Goal: Task Accomplishment & Management: Manage account settings

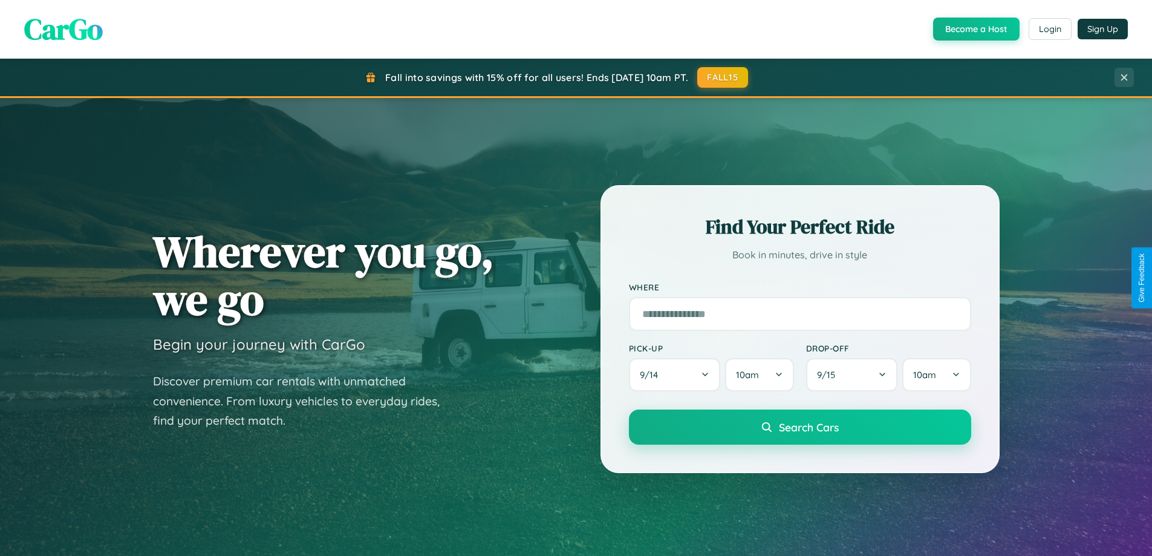
scroll to position [261, 0]
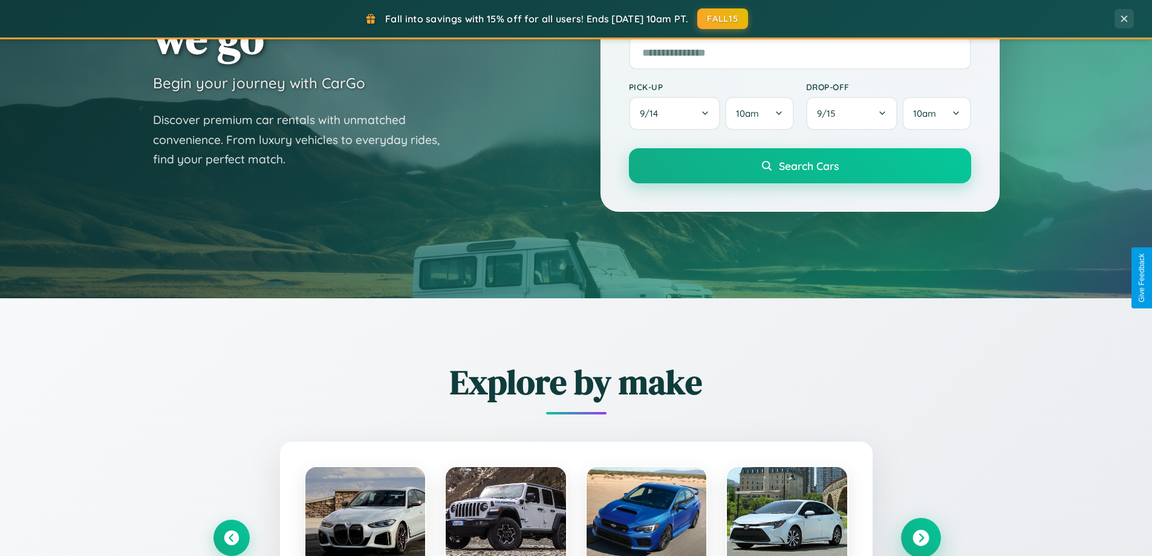
click at [921, 538] on icon at bounding box center [921, 538] width 16 height 16
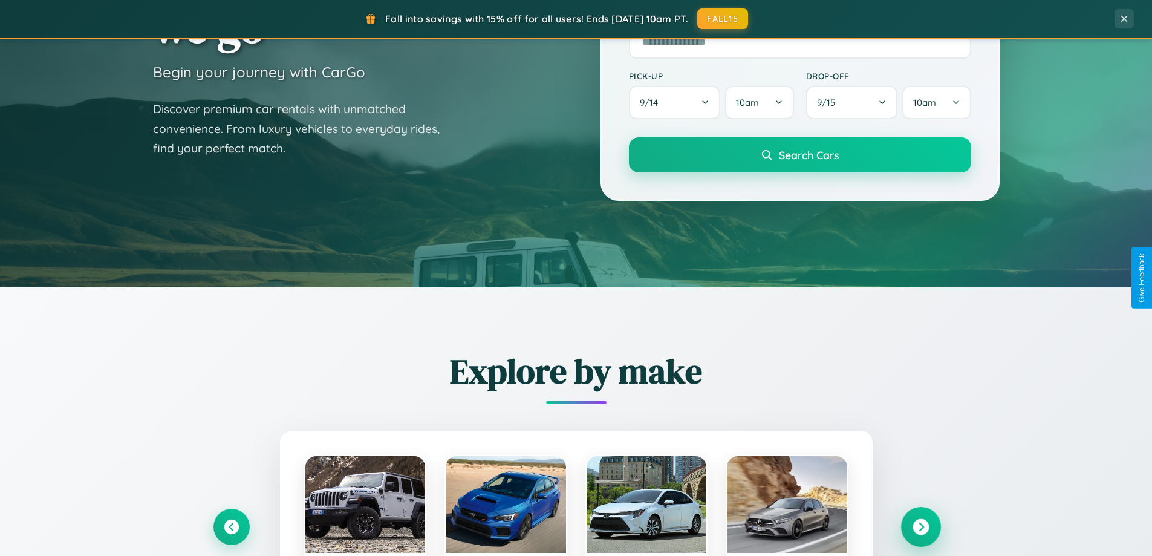
scroll to position [832, 0]
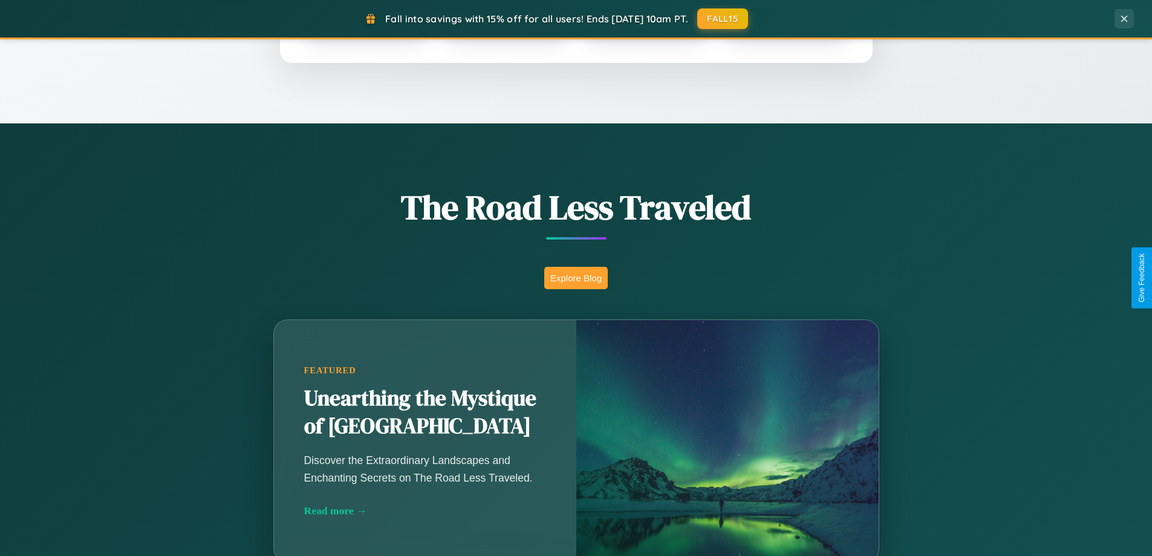
click at [576, 278] on button "Explore Blog" at bounding box center [576, 278] width 64 height 22
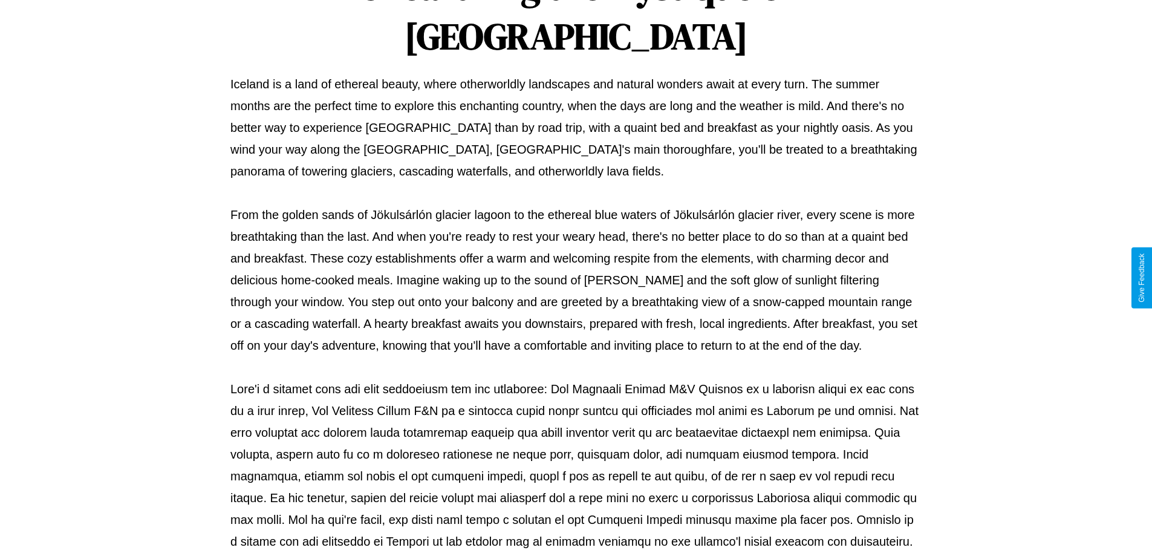
scroll to position [391, 0]
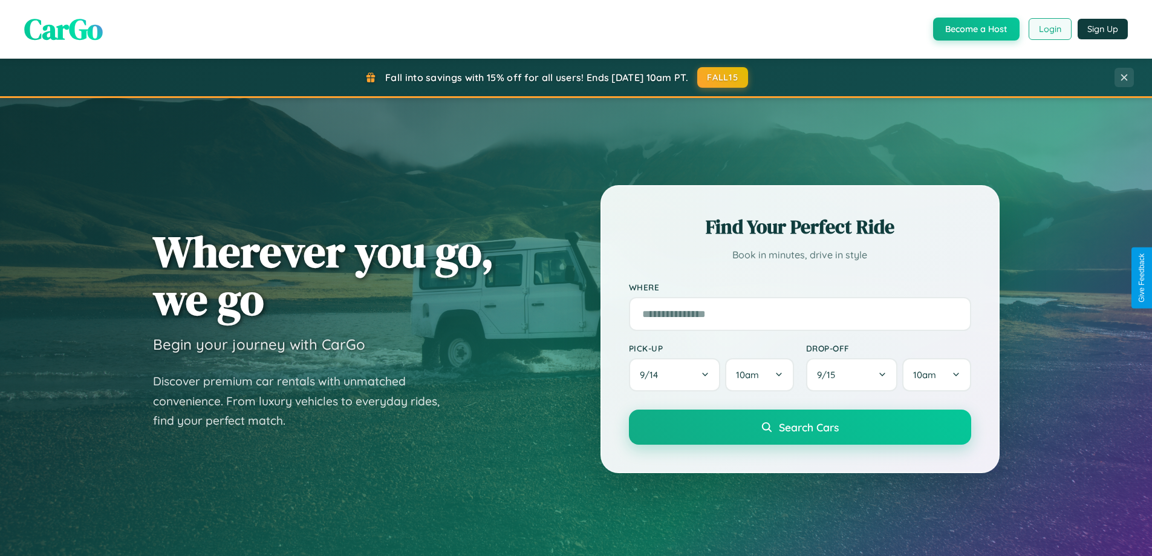
click at [1049, 29] on button "Login" at bounding box center [1050, 29] width 43 height 22
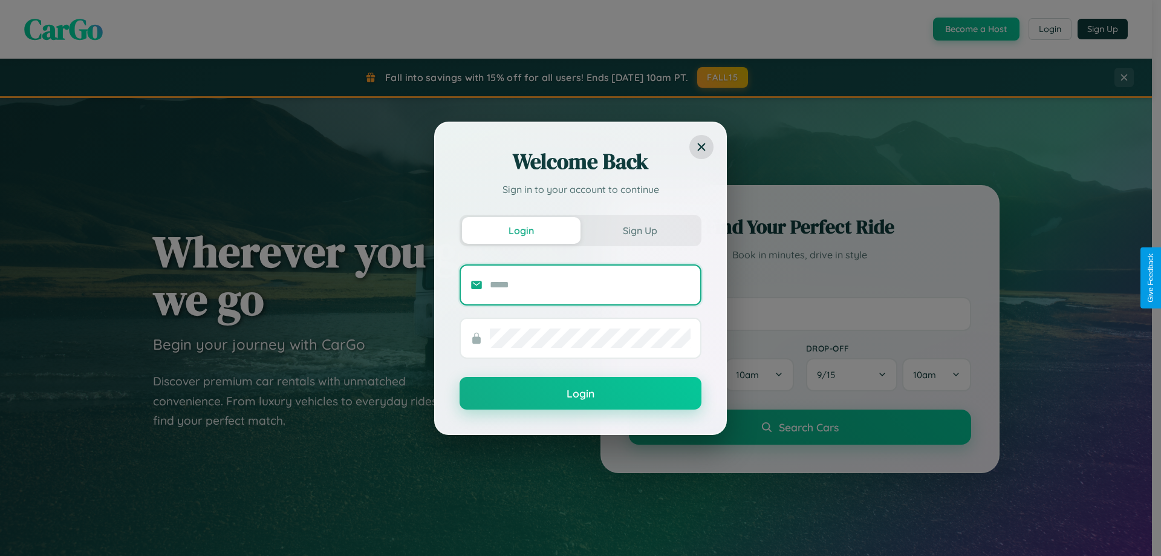
click at [590, 284] on input "text" at bounding box center [590, 284] width 201 height 19
type input "**********"
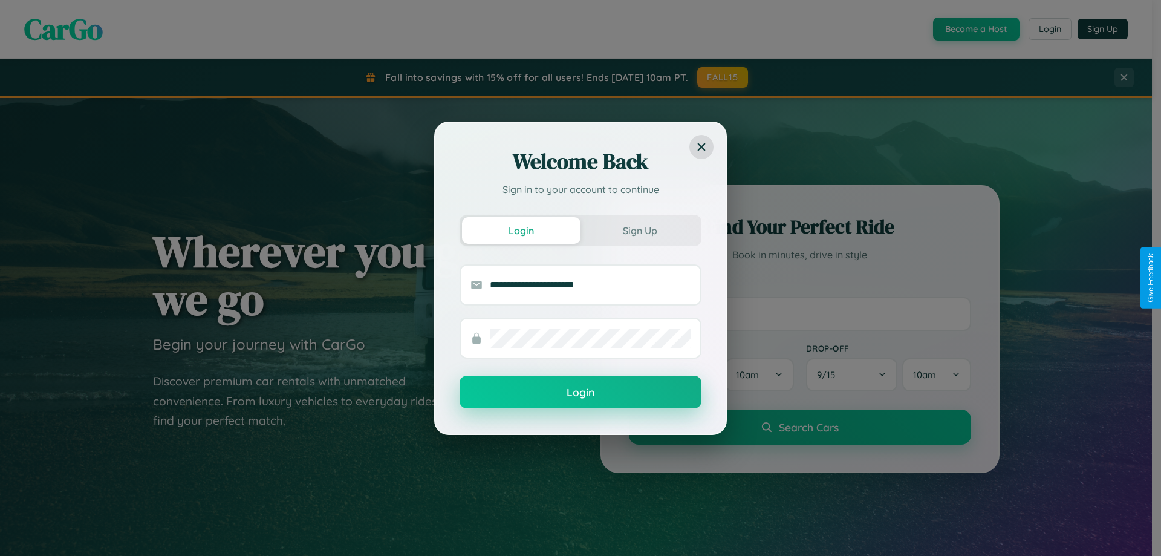
click at [581, 393] on button "Login" at bounding box center [581, 392] width 242 height 33
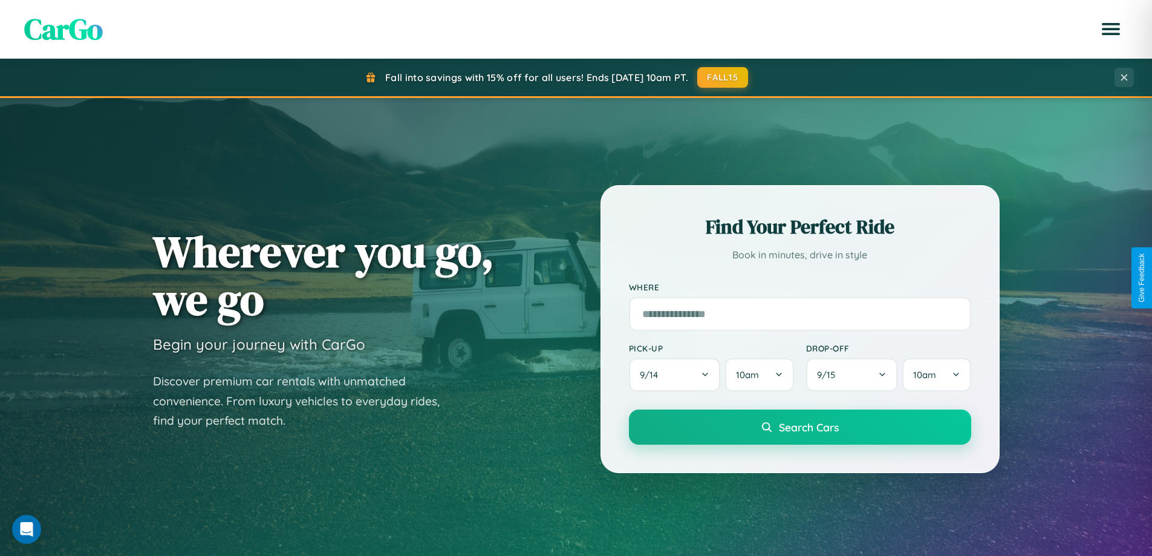
scroll to position [36, 0]
